Goal: Task Accomplishment & Management: Use online tool/utility

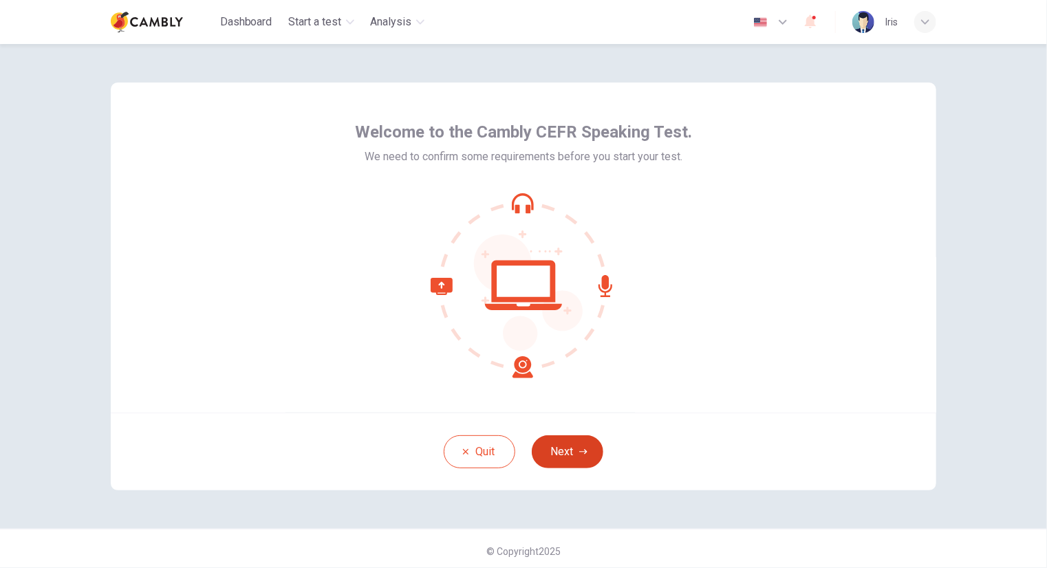
click at [566, 458] on button "Next" at bounding box center [568, 451] width 72 height 33
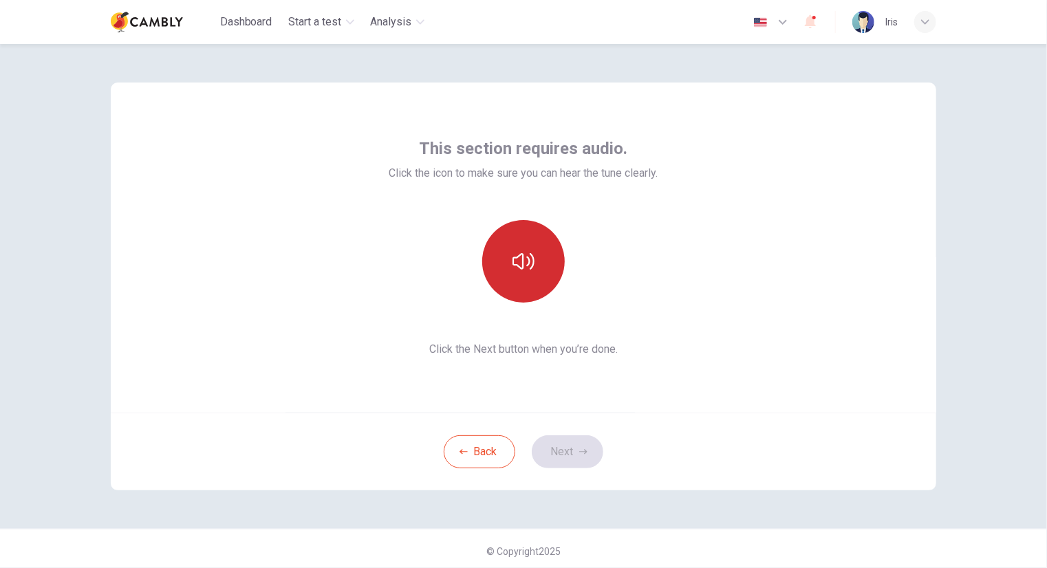
click at [523, 249] on button "button" at bounding box center [523, 261] width 83 height 83
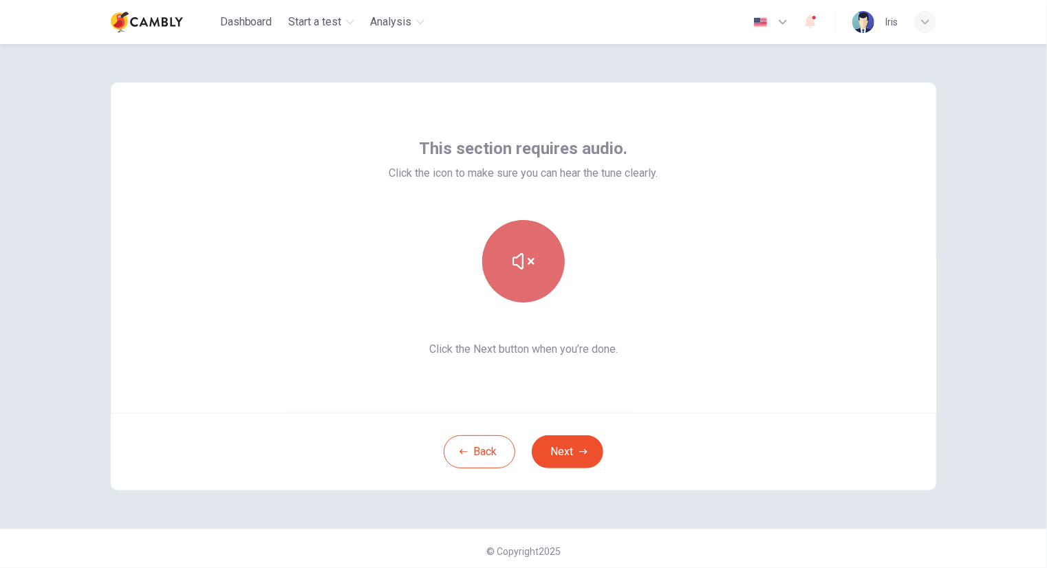
click at [506, 268] on button "button" at bounding box center [523, 261] width 83 height 83
click at [519, 268] on icon "button" at bounding box center [523, 261] width 22 height 22
click at [526, 285] on button "button" at bounding box center [523, 261] width 83 height 83
click at [596, 457] on button "Next" at bounding box center [568, 451] width 72 height 33
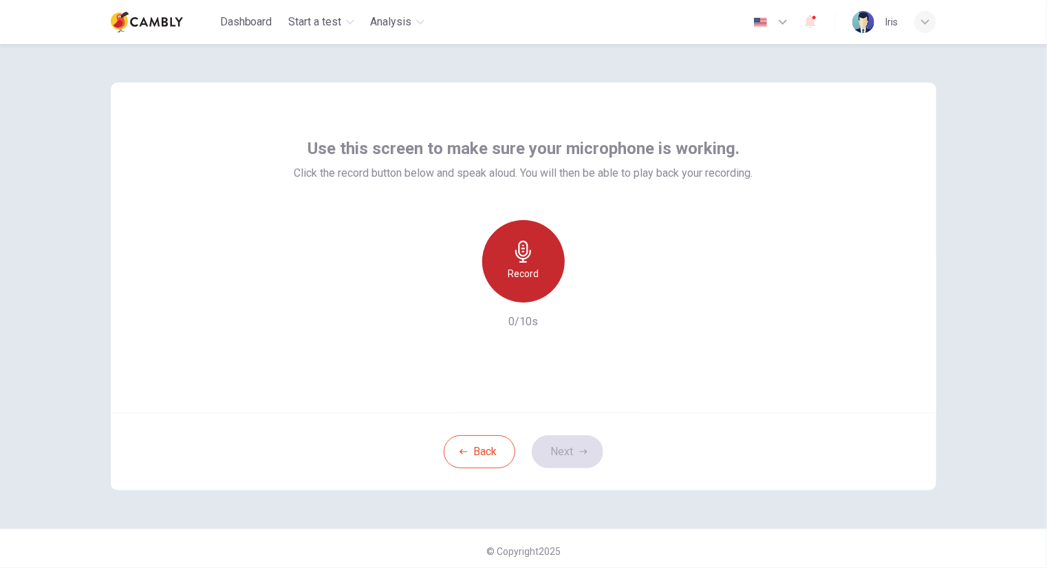
click at [520, 278] on h6 "Record" at bounding box center [523, 274] width 31 height 17
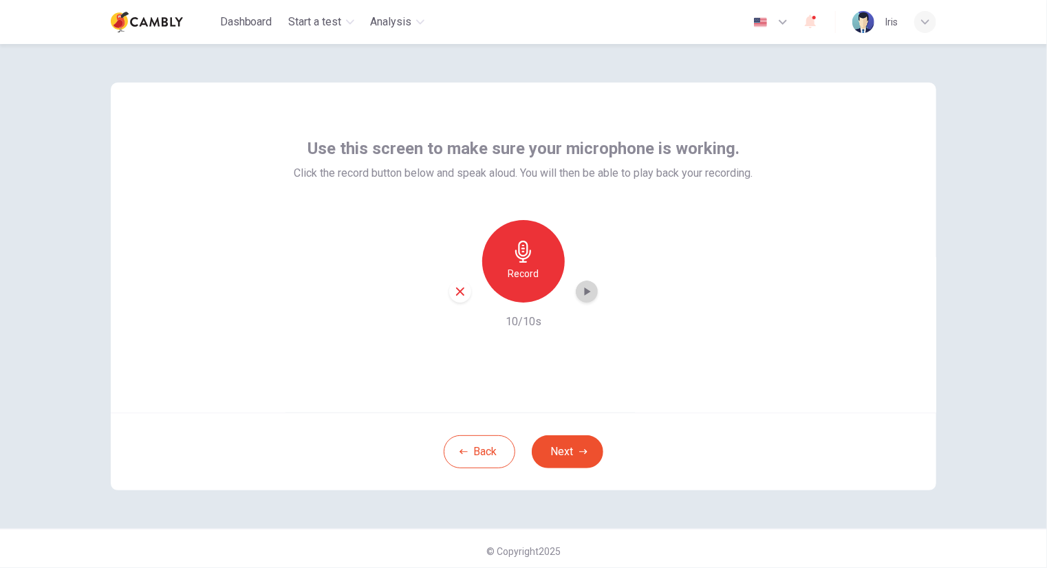
click at [580, 297] on icon "button" at bounding box center [587, 292] width 14 height 14
click at [580, 296] on icon "button" at bounding box center [587, 292] width 14 height 14
click at [578, 445] on button "Next" at bounding box center [568, 451] width 72 height 33
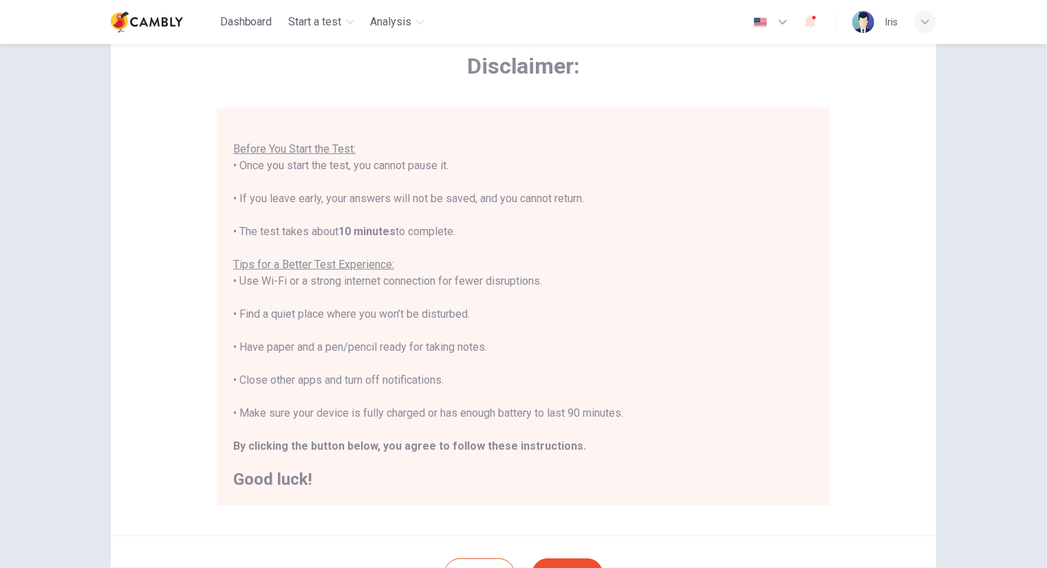
scroll to position [138, 0]
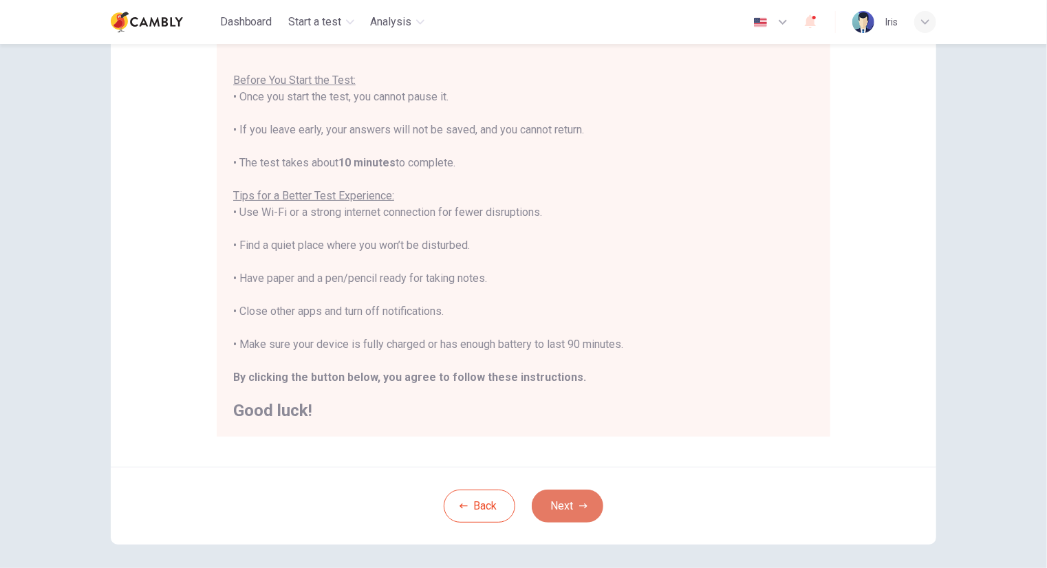
click at [561, 508] on button "Next" at bounding box center [568, 506] width 72 height 33
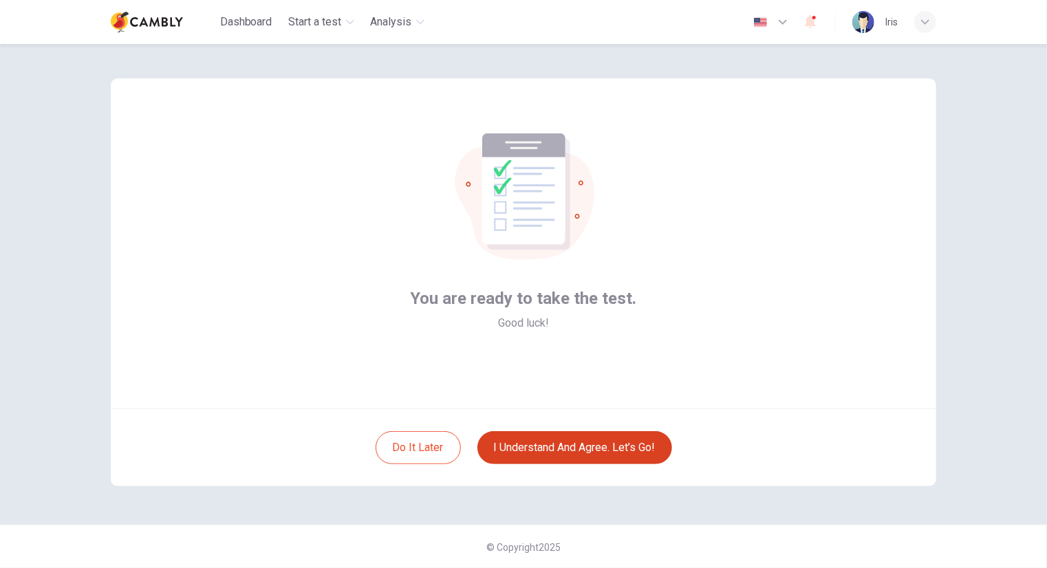
click at [541, 455] on button "I understand and agree. Let’s go!" at bounding box center [574, 447] width 195 height 33
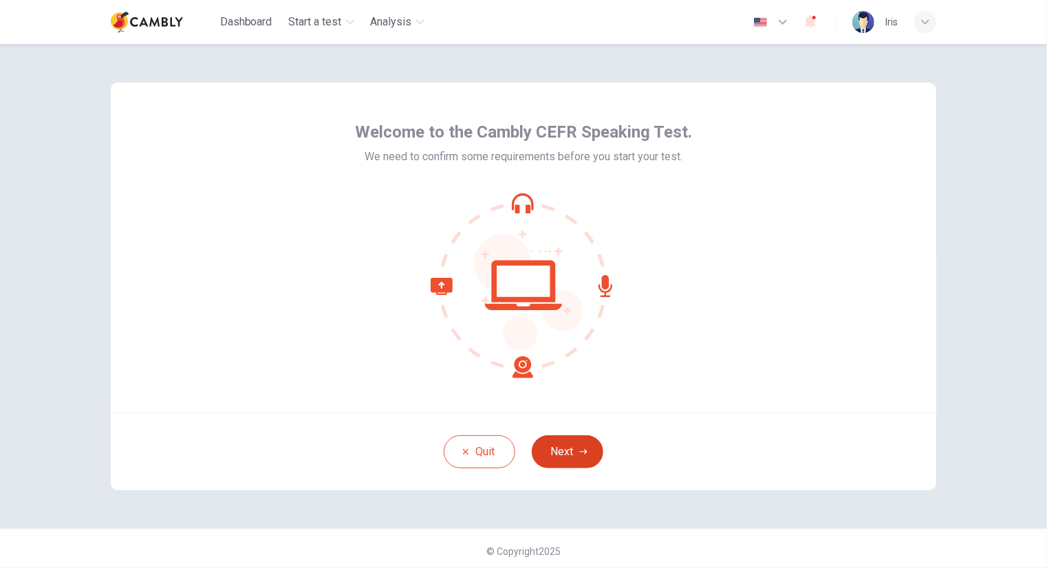
click at [574, 457] on button "Next" at bounding box center [568, 451] width 72 height 33
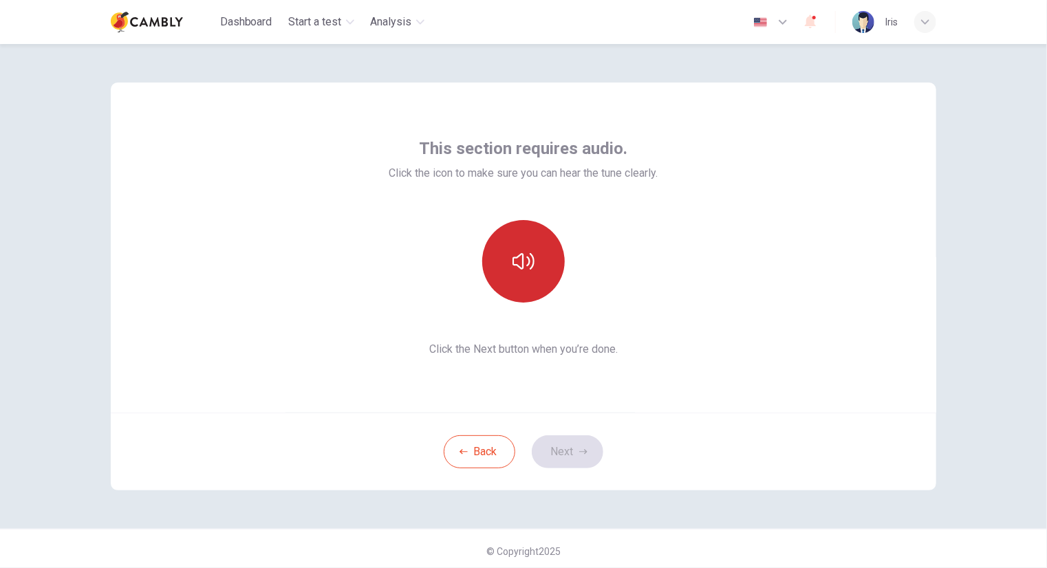
click at [526, 254] on icon "button" at bounding box center [523, 261] width 22 height 22
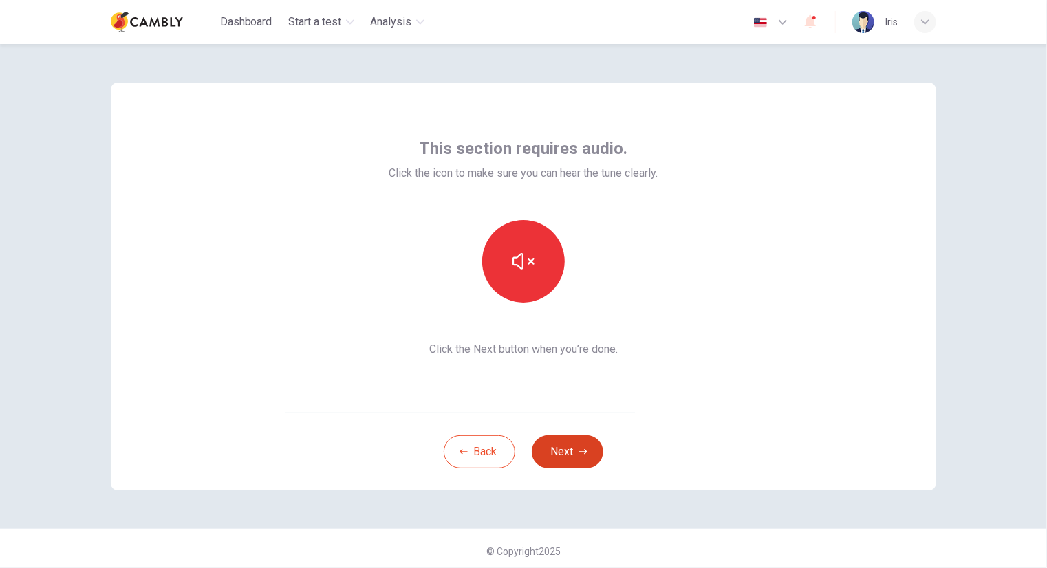
click at [570, 447] on button "Next" at bounding box center [568, 451] width 72 height 33
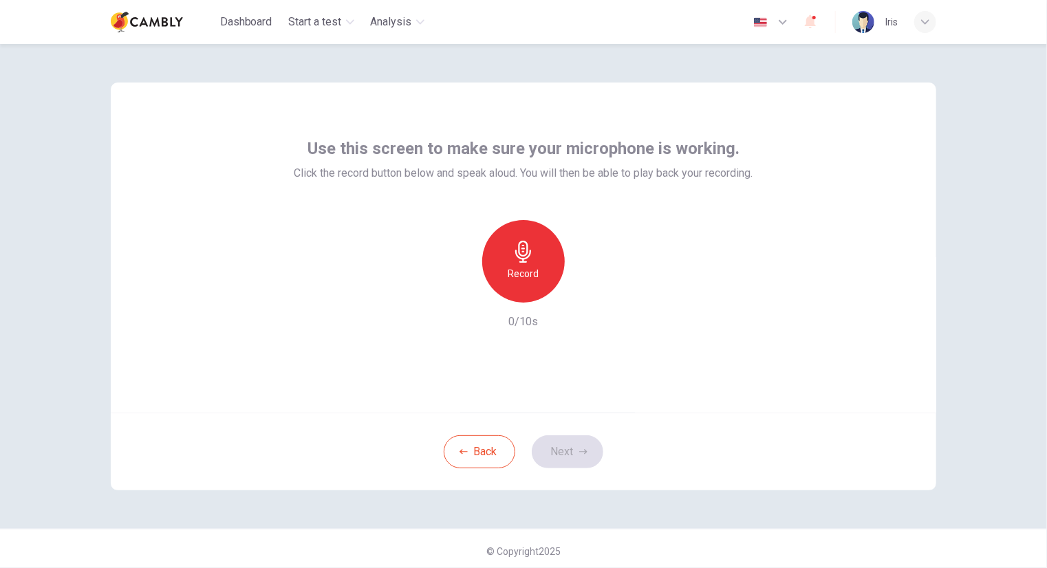
click at [523, 279] on h6 "Record" at bounding box center [523, 274] width 31 height 17
click at [539, 279] on div "Stop" at bounding box center [523, 261] width 83 height 83
click at [562, 444] on button "Next" at bounding box center [568, 451] width 72 height 33
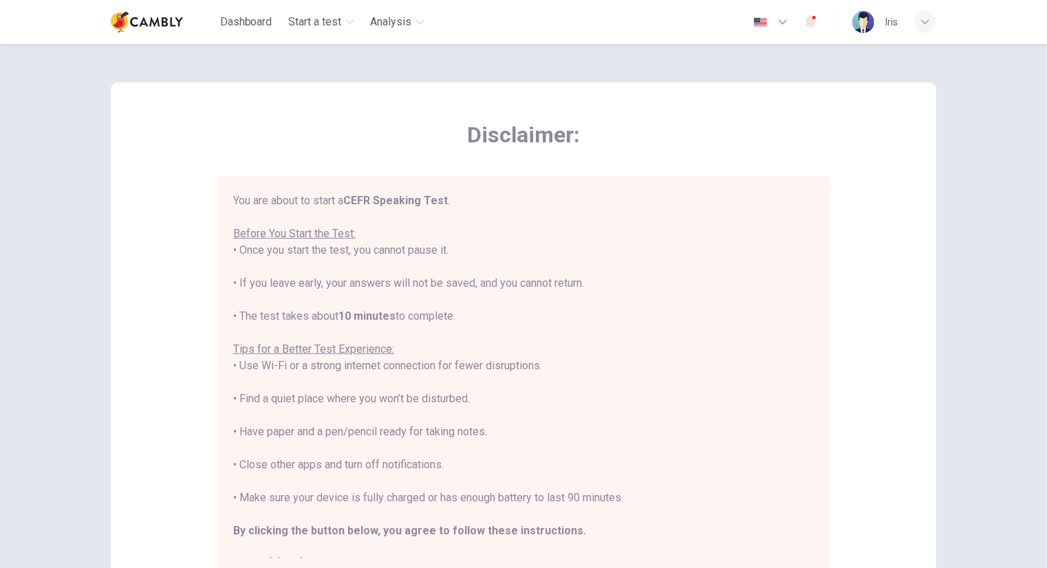
scroll to position [16, 0]
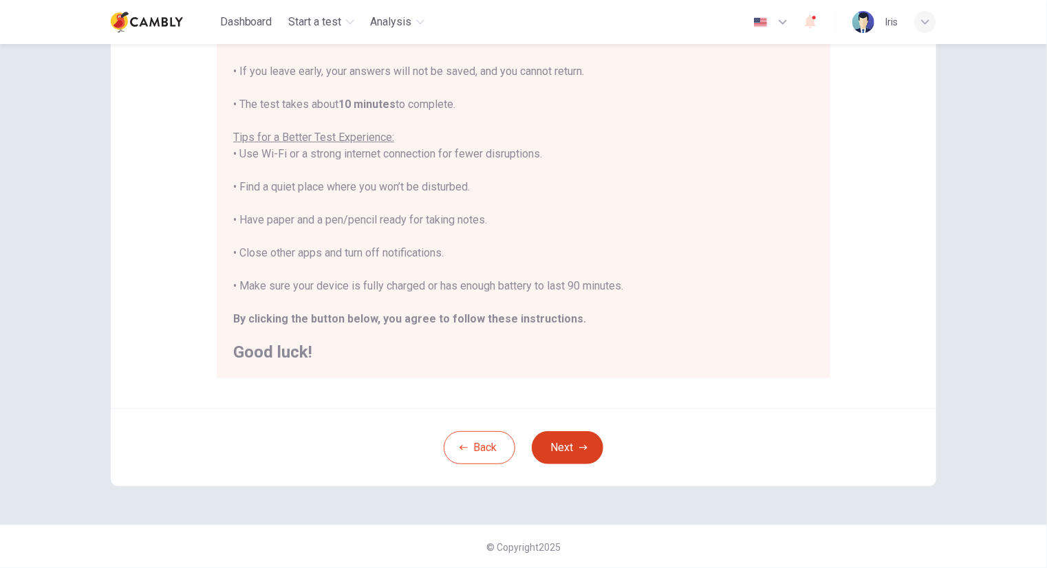
click at [583, 448] on button "Next" at bounding box center [568, 447] width 72 height 33
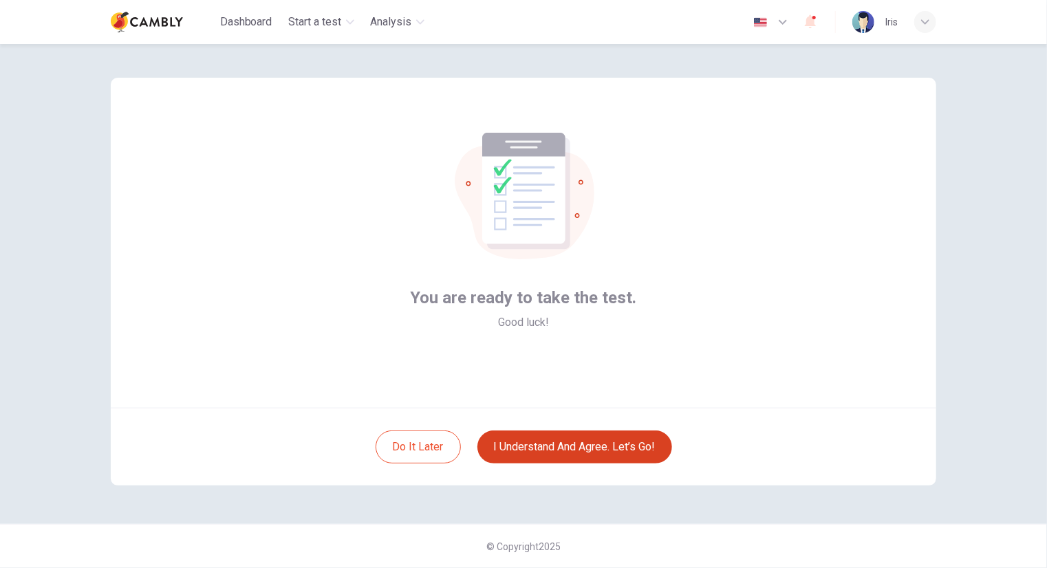
scroll to position [4, 0]
click at [583, 448] on button "I understand and agree. Let’s go!" at bounding box center [574, 447] width 195 height 33
click at [587, 448] on button "I understand and agree. Let’s go!" at bounding box center [574, 447] width 195 height 33
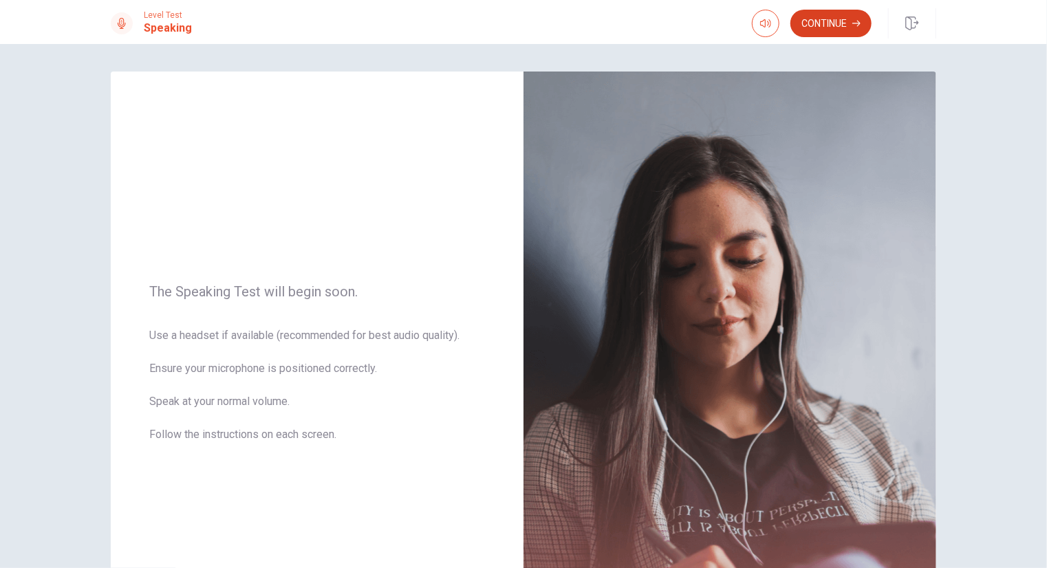
click at [812, 25] on button "Continue" at bounding box center [830, 24] width 81 height 28
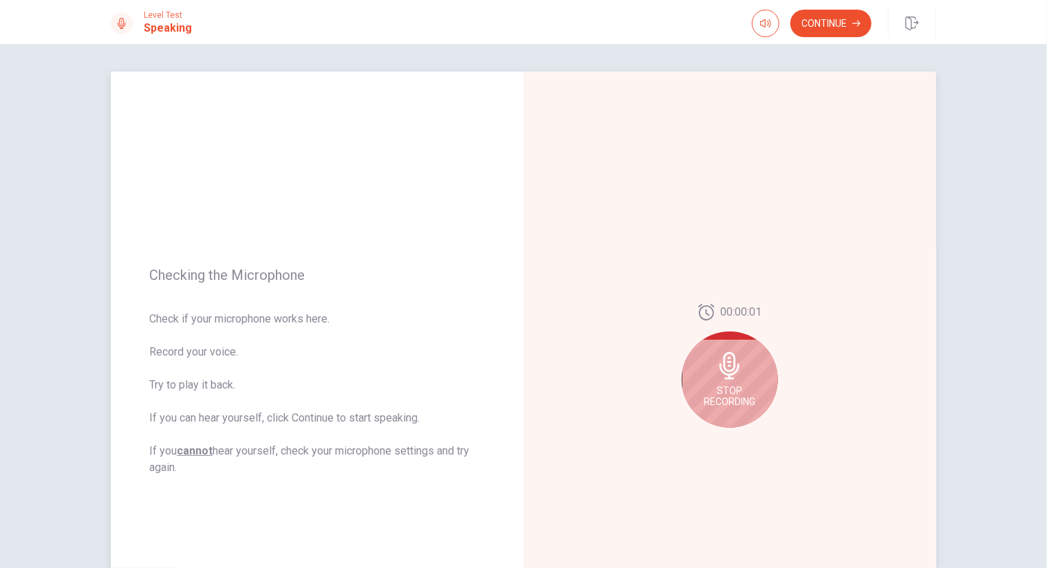
click at [731, 385] on span "Stop Recording" at bounding box center [730, 396] width 52 height 22
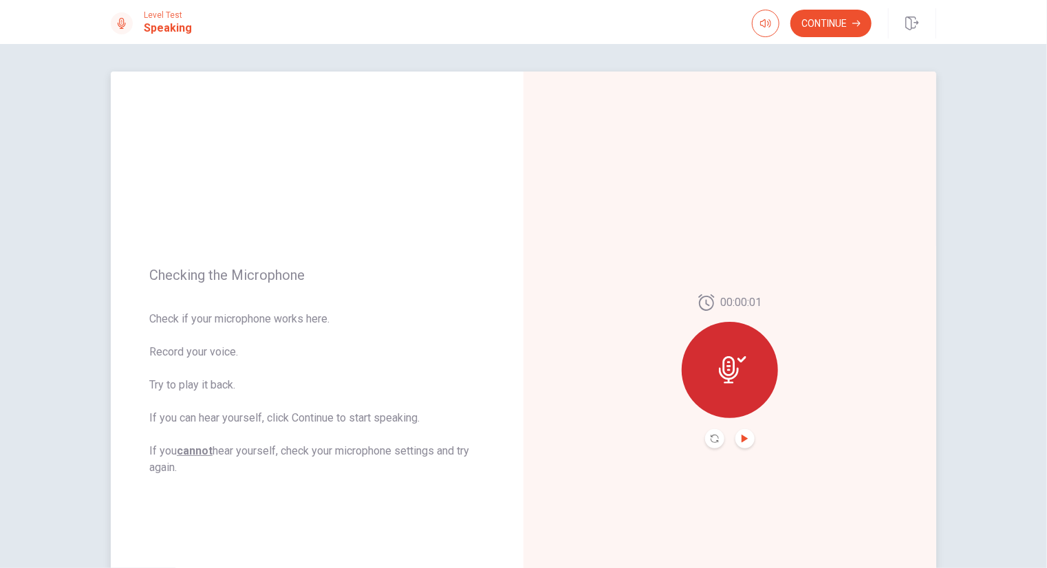
click at [742, 438] on icon "Play Audio" at bounding box center [745, 439] width 6 height 8
click at [823, 24] on button "Continue" at bounding box center [830, 24] width 81 height 28
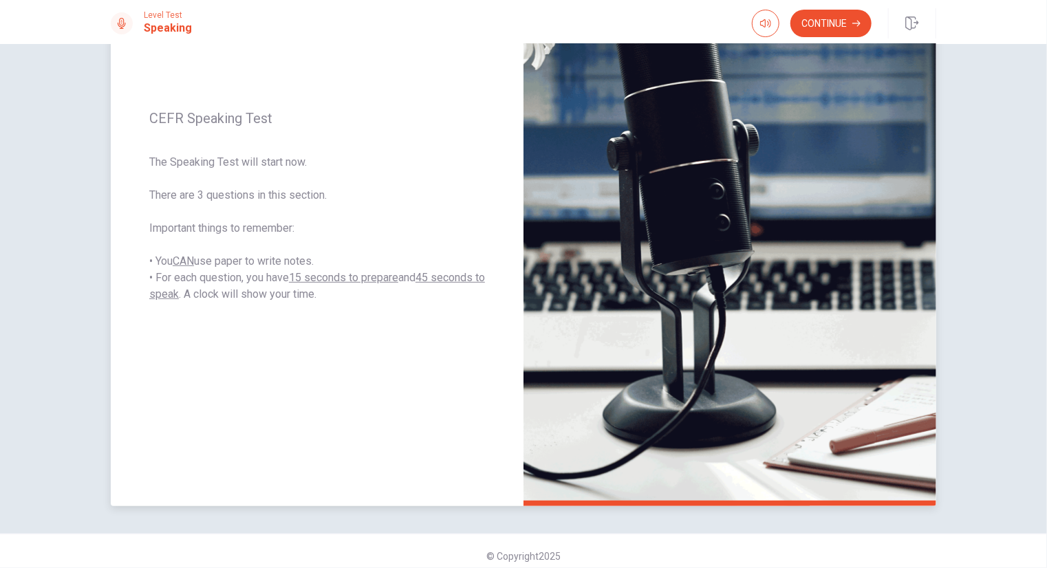
scroll to position [174, 0]
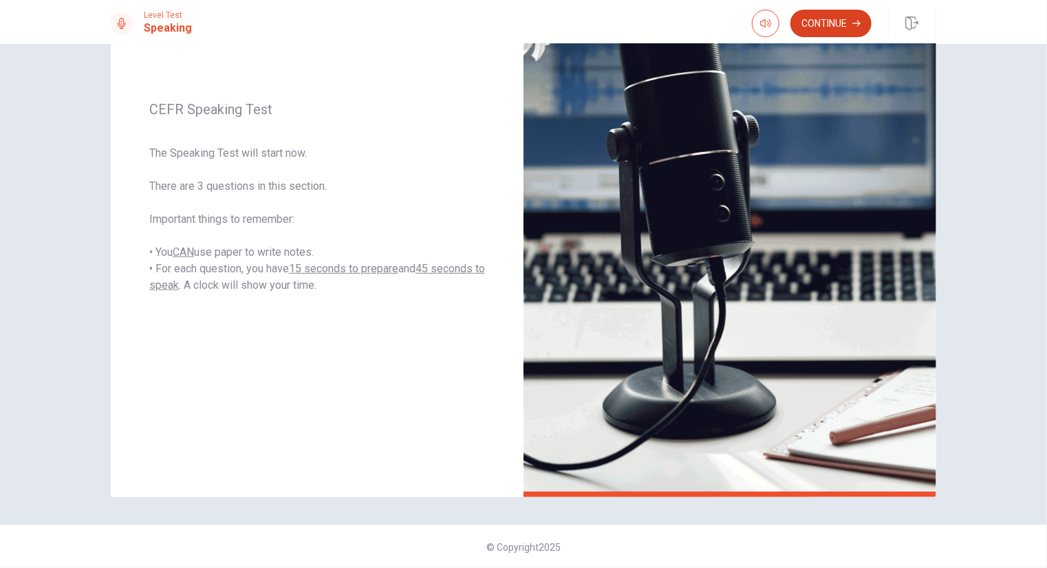
click at [814, 23] on button "Continue" at bounding box center [830, 24] width 81 height 28
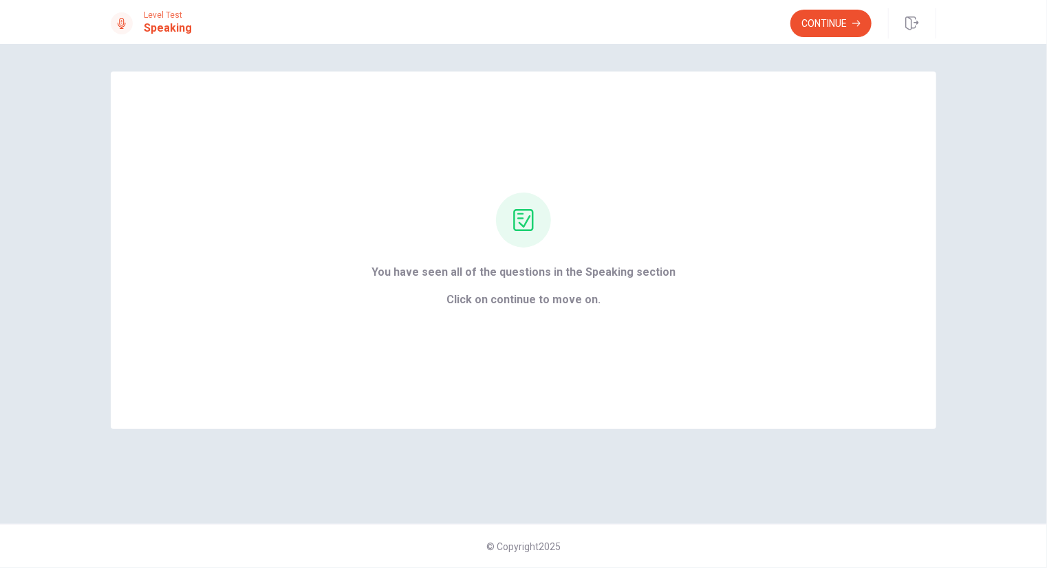
scroll to position [0, 0]
click at [504, 298] on span "Click on continue to move on." at bounding box center [523, 300] width 304 height 17
click at [825, 22] on button "Continue" at bounding box center [830, 24] width 81 height 28
click at [832, 19] on button "Continue" at bounding box center [830, 24] width 81 height 28
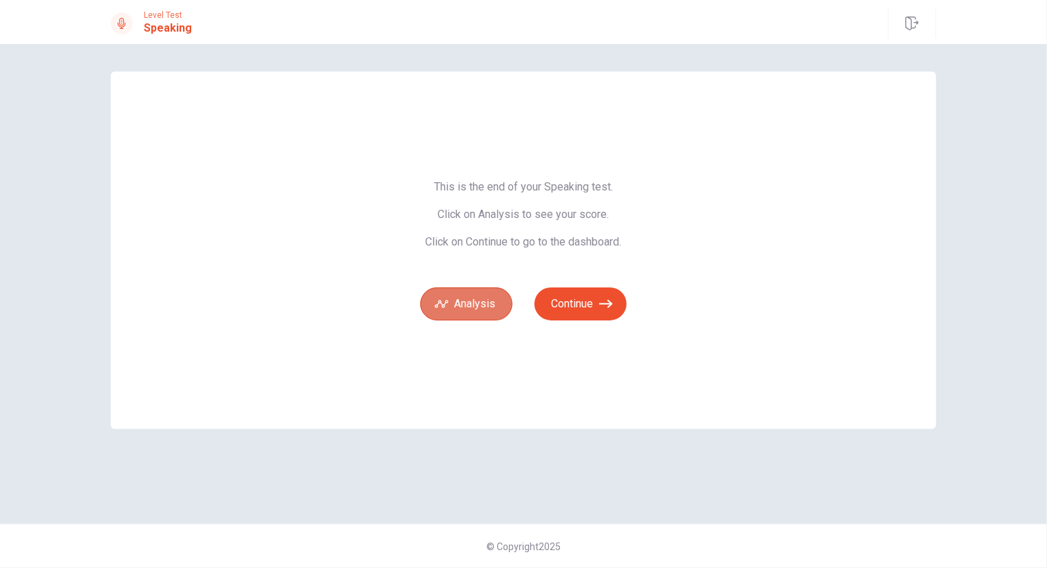
click at [475, 310] on button "Analysis" at bounding box center [466, 304] width 92 height 33
